Goal: Book appointment/travel/reservation

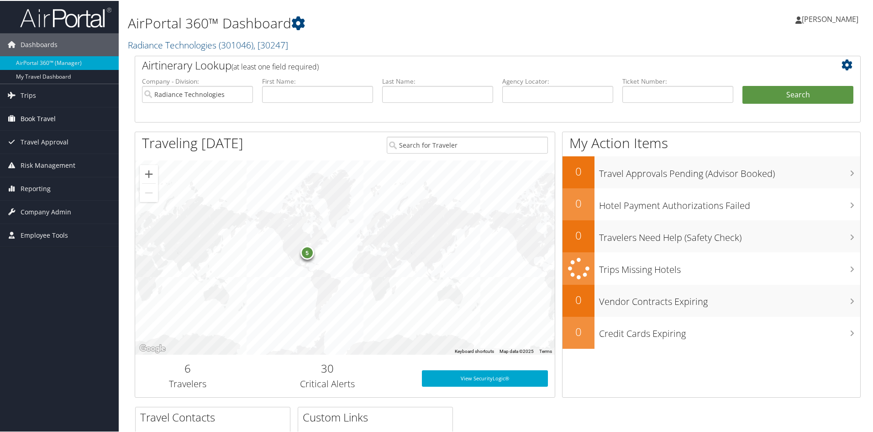
click at [28, 117] on span "Book Travel" at bounding box center [38, 117] width 35 height 23
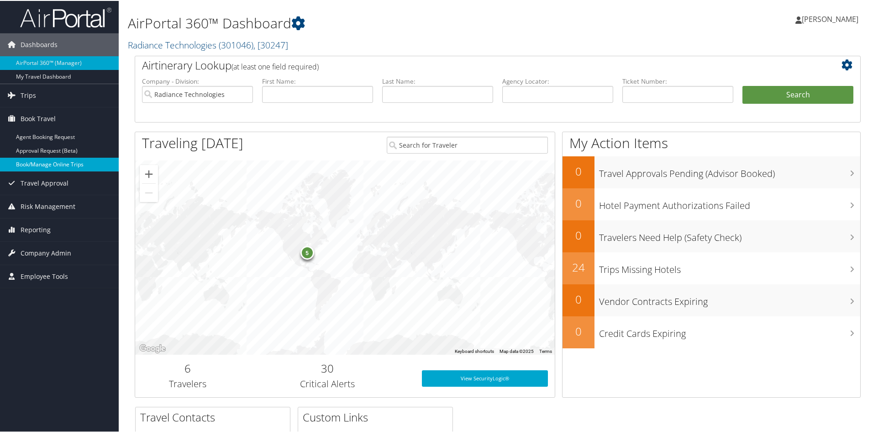
click at [44, 161] on link "Book/Manage Online Trips" at bounding box center [59, 164] width 119 height 14
